Goal: Find specific page/section: Find specific page/section

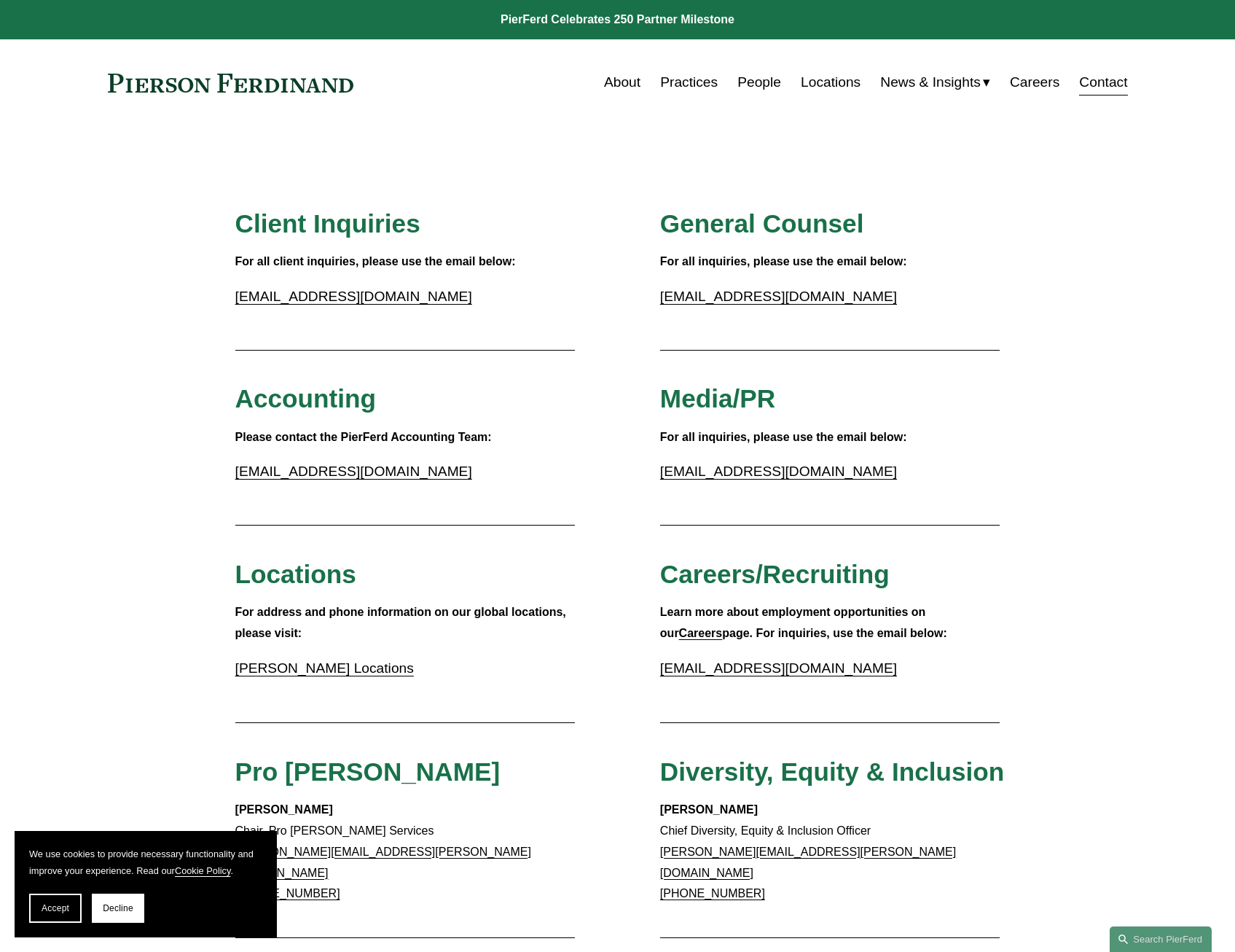
click at [621, 89] on link "About" at bounding box center [622, 82] width 37 height 28
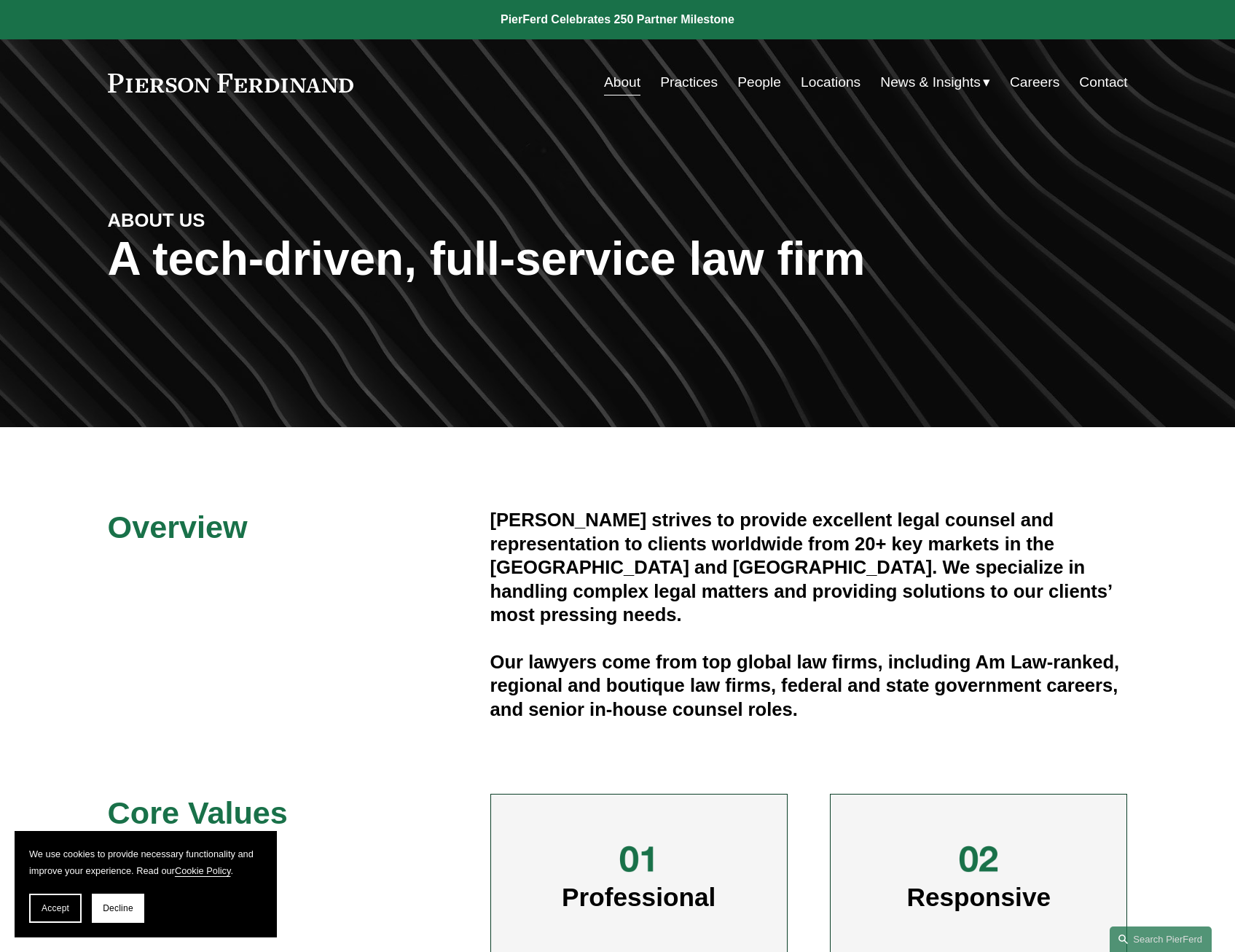
click at [1106, 83] on link "Contact" at bounding box center [1103, 82] width 48 height 28
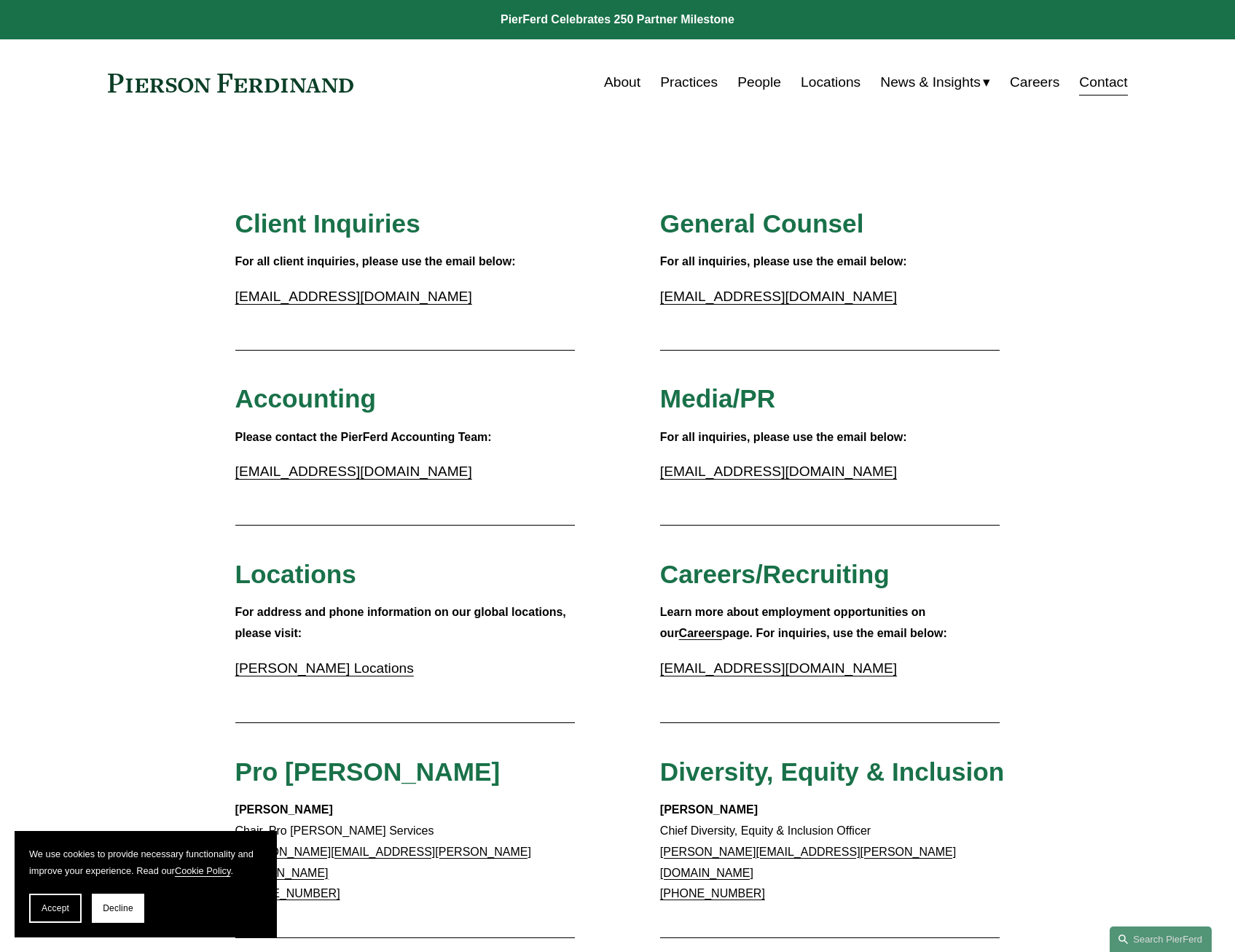
click at [1048, 87] on link "Careers" at bounding box center [1035, 82] width 49 height 28
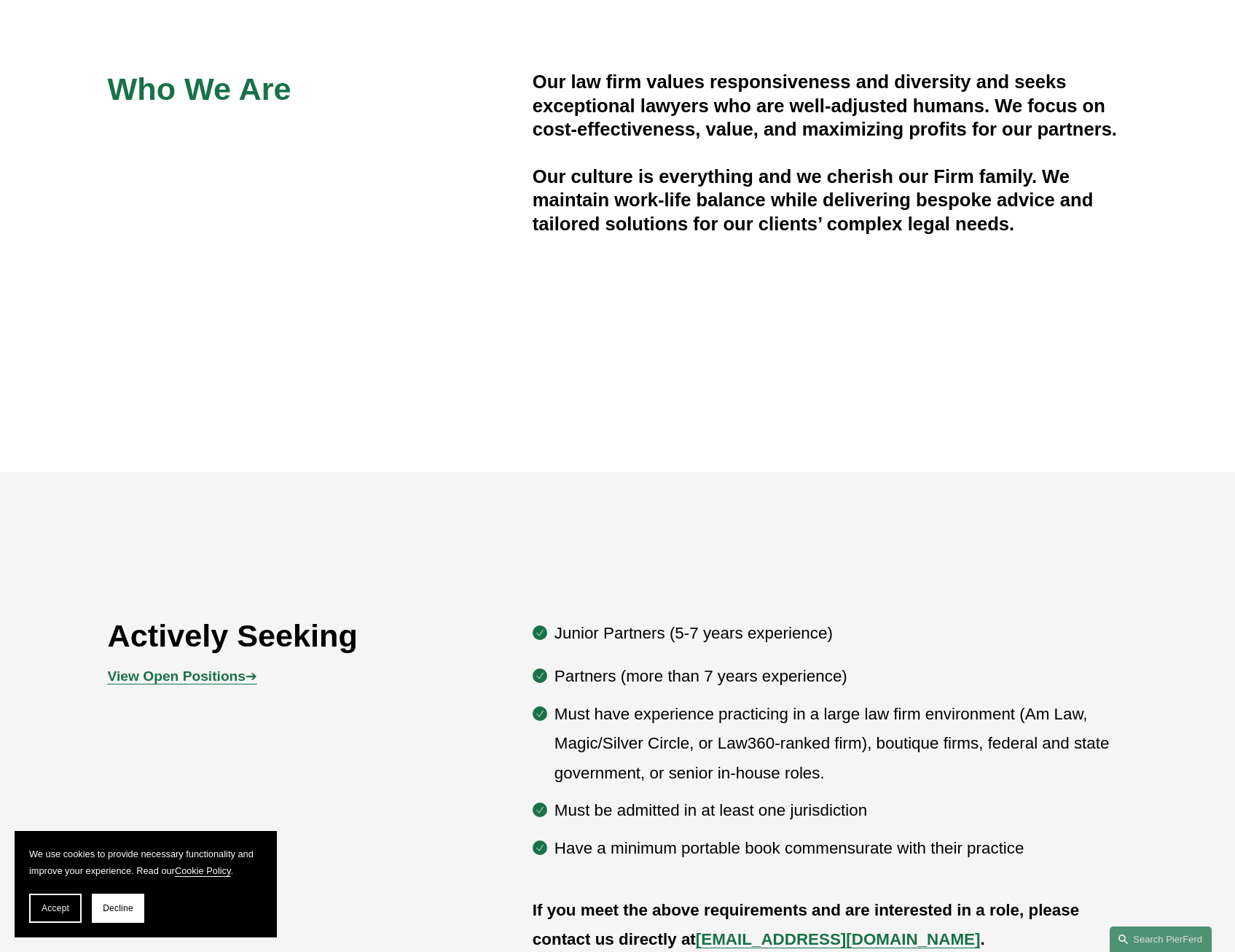
scroll to position [656, 0]
